Goal: Transaction & Acquisition: Download file/media

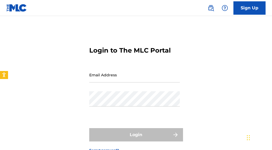
click at [123, 77] on input "Email Address" at bounding box center [134, 74] width 90 height 15
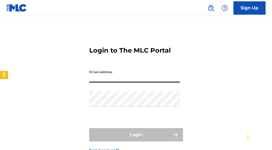
type input "[PERSON_NAME][EMAIL_ADDRESS][DOMAIN_NAME]"
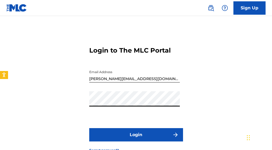
click at [127, 136] on button "Login" at bounding box center [136, 134] width 94 height 13
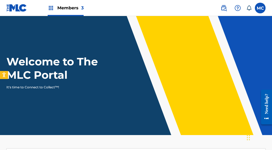
click at [51, 8] on img at bounding box center [51, 8] width 6 height 6
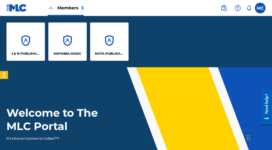
click at [64, 44] on div "MAYIMBA MUSIC" at bounding box center [67, 41] width 39 height 39
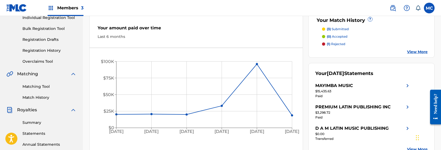
scroll to position [118, 0]
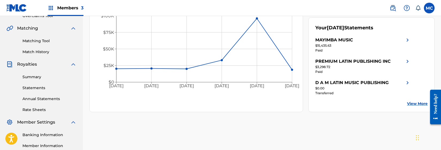
click at [25, 89] on link "Statements" at bounding box center [49, 88] width 54 height 6
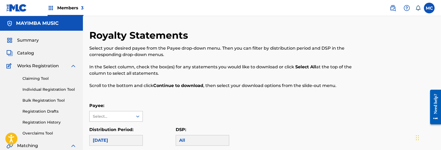
click at [136, 116] on icon at bounding box center [137, 116] width 5 height 5
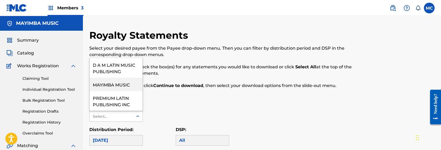
click at [117, 87] on div "MAYIMBA MUSIC" at bounding box center [116, 84] width 53 height 13
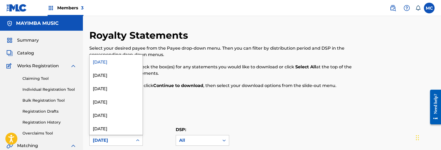
click at [137, 141] on icon at bounding box center [137, 141] width 3 height 2
click at [108, 76] on div "[DATE]" at bounding box center [116, 74] width 53 height 13
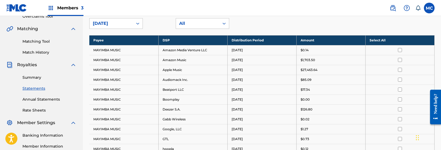
scroll to position [99, 0]
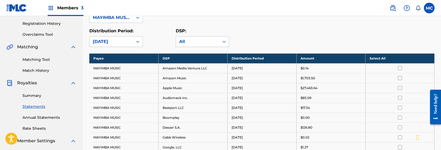
click at [271, 57] on th "Select All" at bounding box center [400, 59] width 69 height 10
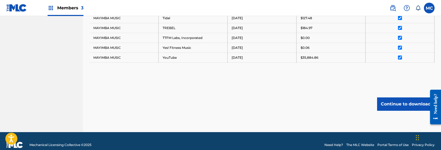
scroll to position [389, 0]
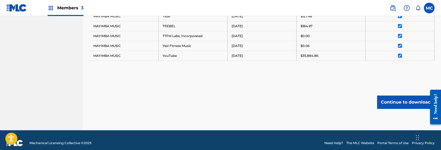
click at [271, 101] on button "Continue to download" at bounding box center [406, 102] width 58 height 13
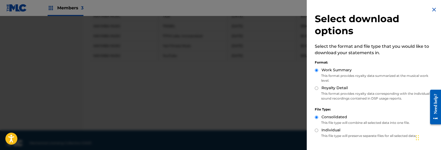
click at [271, 89] on input "Royalty Detail" at bounding box center [316, 88] width 3 height 3
radio input "true"
click at [271, 143] on div "Select download options Select the format and file type that you would like to …" at bounding box center [375, 92] width 137 height 185
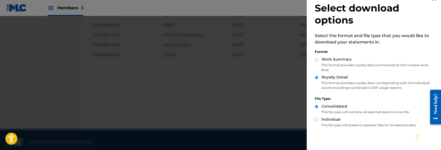
scroll to position [35, 0]
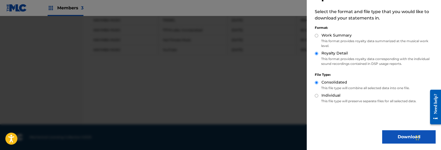
click at [271, 137] on button "Download" at bounding box center [409, 137] width 54 height 13
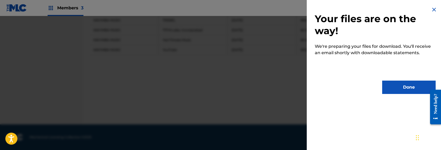
scroll to position [0, 0]
click at [271, 86] on button "Done" at bounding box center [409, 87] width 54 height 13
